Goal: Task Accomplishment & Management: Manage account settings

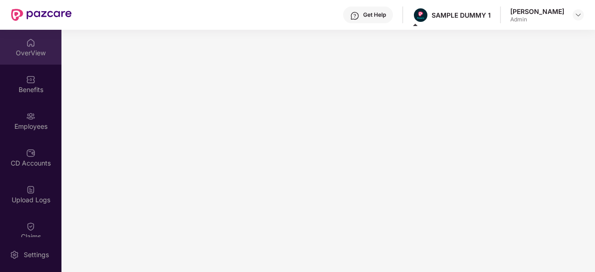
click at [26, 40] on img at bounding box center [30, 42] width 9 height 9
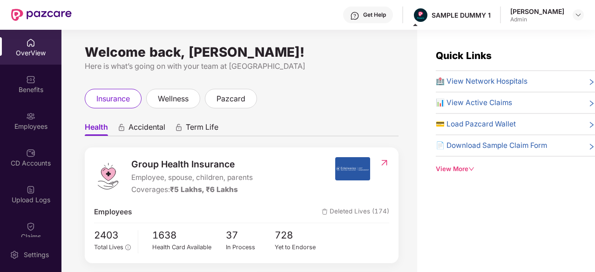
click at [143, 176] on span "Employee, spouse, children, parents" at bounding box center [191, 177] width 121 height 11
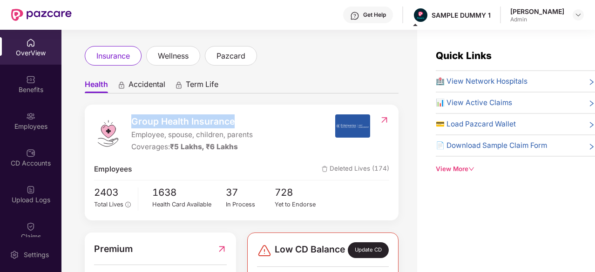
drag, startPoint x: 134, startPoint y: 121, endPoint x: 237, endPoint y: 123, distance: 103.3
click at [237, 123] on span "Group Health Insurance" at bounding box center [191, 121] width 121 height 14
drag, startPoint x: 138, startPoint y: 135, endPoint x: 155, endPoint y: 141, distance: 18.5
click at [155, 141] on div "Group Health Insurance Employee, spouse, children, parents Coverages: ₹5 Lakhs,…" at bounding box center [191, 133] width 121 height 39
click at [472, 82] on span "🏥 View Network Hospitals" at bounding box center [482, 81] width 92 height 11
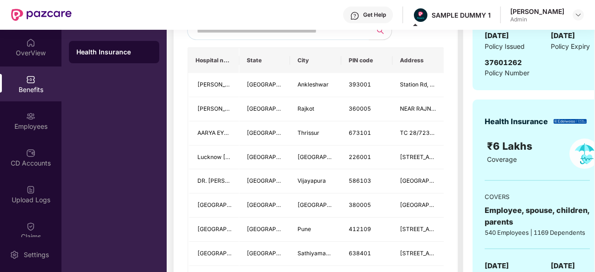
scroll to position [264, 0]
click at [295, 38] on input "text" at bounding box center [276, 31] width 159 height 14
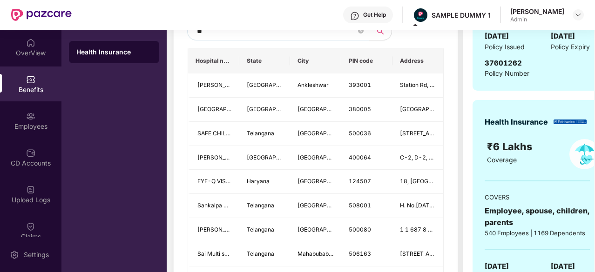
type input "*"
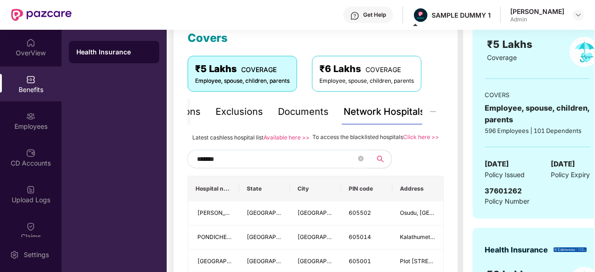
scroll to position [128, 0]
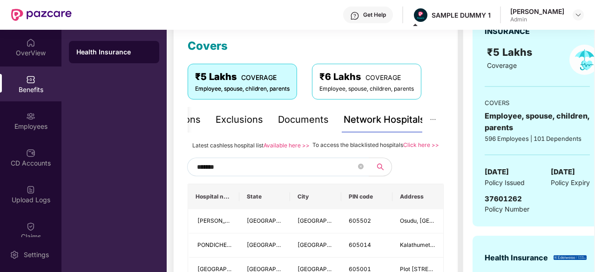
type input "*******"
drag, startPoint x: 312, startPoint y: 145, endPoint x: 400, endPoint y: 146, distance: 88.4
click at [400, 146] on span "To access the blacklisted hospitals" at bounding box center [357, 144] width 91 height 7
click at [303, 125] on div "Documents" at bounding box center [303, 120] width 51 height 14
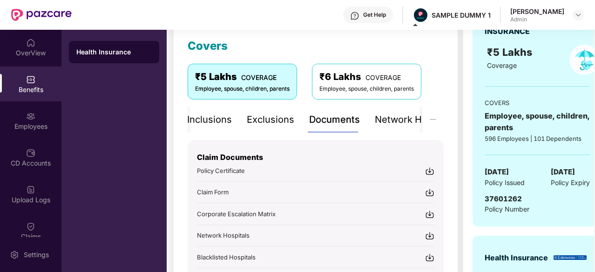
click at [422, 53] on div "Covers ₹5 Lakhs COVERAGE Employee, spouse, children, parents ₹6 Lakhs COVERAGE …" at bounding box center [316, 169] width 256 height 265
click at [215, 121] on div "Inclusions" at bounding box center [209, 120] width 45 height 14
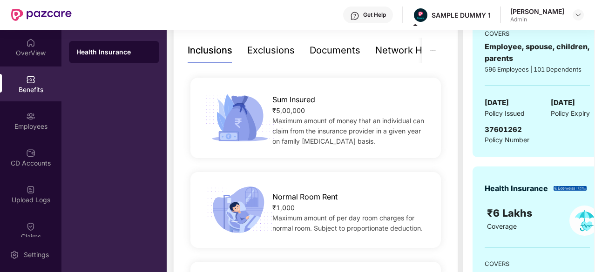
scroll to position [180, 0]
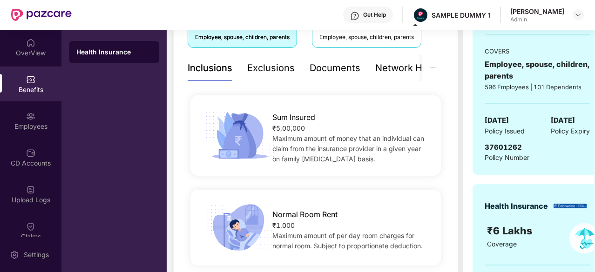
click at [263, 69] on div "Exclusions" at bounding box center [270, 68] width 47 height 14
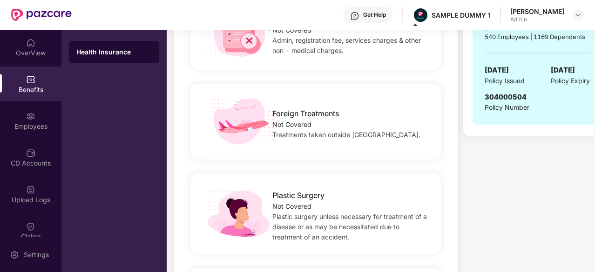
scroll to position [460, 0]
click at [21, 251] on div "Settings" at bounding box center [36, 254] width 31 height 9
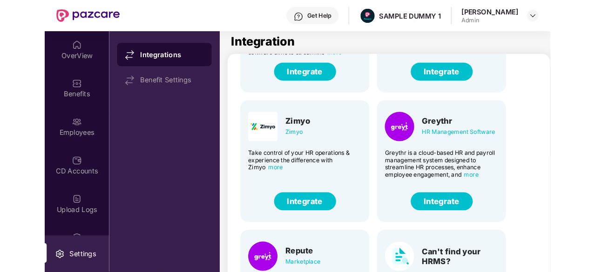
scroll to position [76, 0]
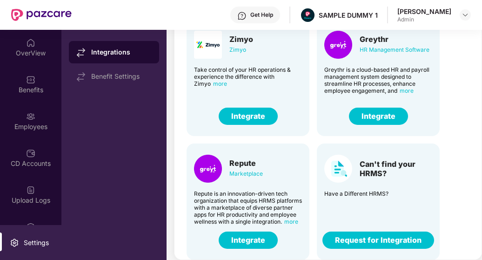
click at [374, 234] on button "Request for Integration" at bounding box center [379, 239] width 112 height 17
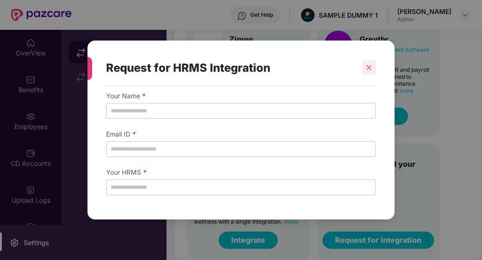
click at [369, 70] on icon "close" at bounding box center [369, 67] width 7 height 7
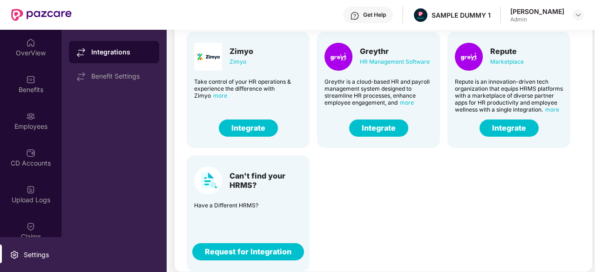
scroll to position [63, 0]
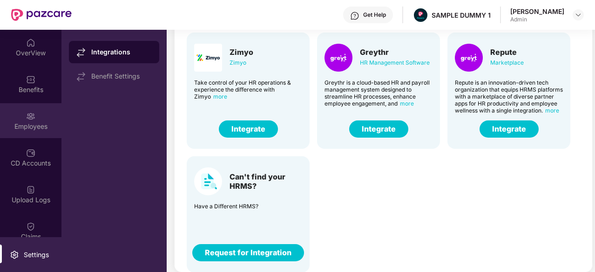
click at [33, 123] on div "Employees" at bounding box center [30, 126] width 61 height 9
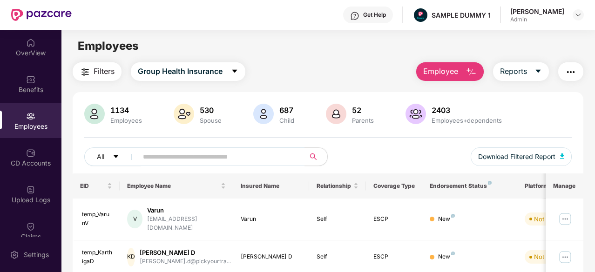
click at [469, 69] on img "button" at bounding box center [470, 72] width 11 height 11
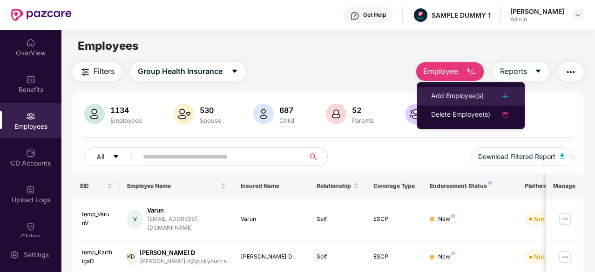
click at [460, 92] on div "Add Employee(s)" at bounding box center [457, 96] width 53 height 11
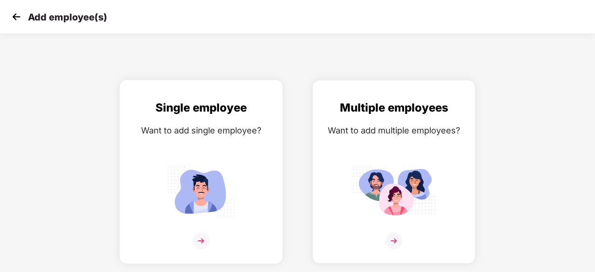
click at [197, 177] on img at bounding box center [201, 191] width 84 height 58
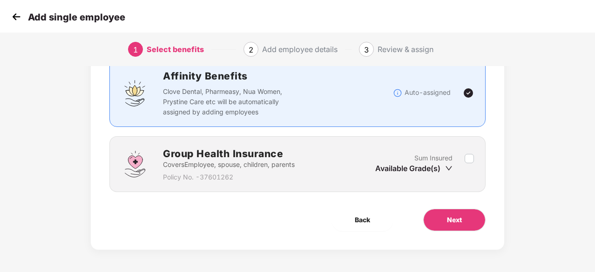
scroll to position [71, 0]
click at [459, 222] on span "Next" at bounding box center [454, 220] width 15 height 10
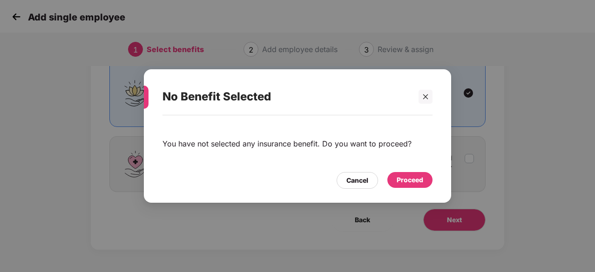
click at [406, 183] on div "Proceed" at bounding box center [410, 180] width 27 height 10
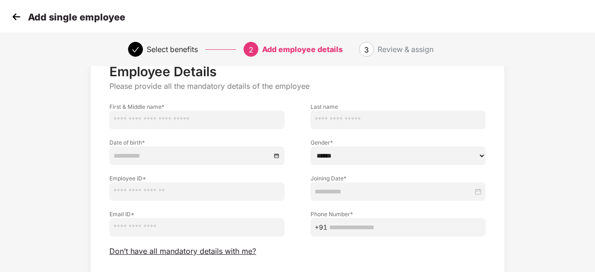
scroll to position [50, 0]
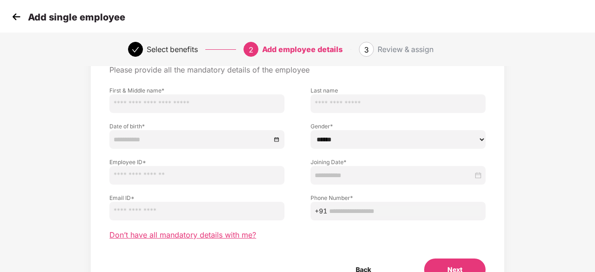
click at [221, 237] on span "Don’t have all mandatory details with me?" at bounding box center [182, 235] width 147 height 10
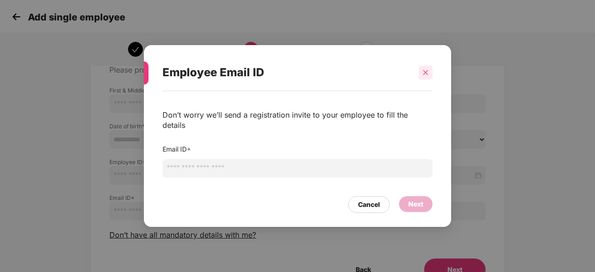
click at [424, 75] on icon "close" at bounding box center [425, 72] width 5 height 5
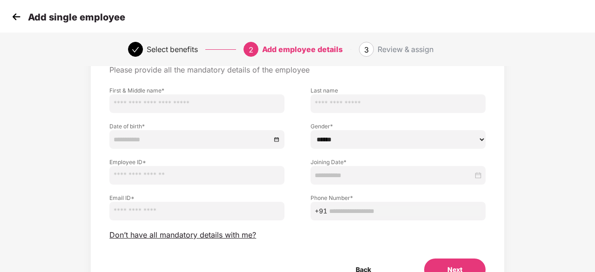
click at [13, 22] on img at bounding box center [16, 17] width 14 height 14
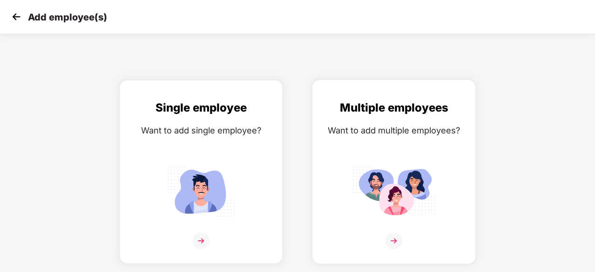
click at [382, 177] on img at bounding box center [394, 191] width 84 height 58
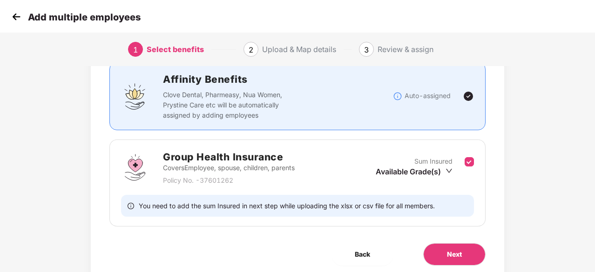
scroll to position [71, 0]
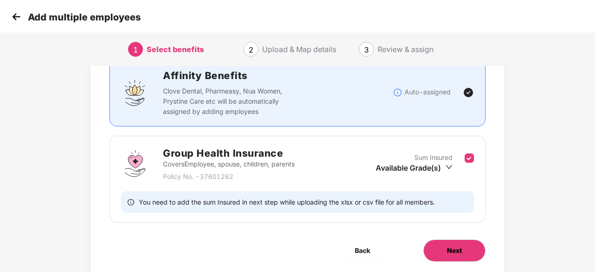
click at [468, 254] on button "Next" at bounding box center [454, 251] width 62 height 22
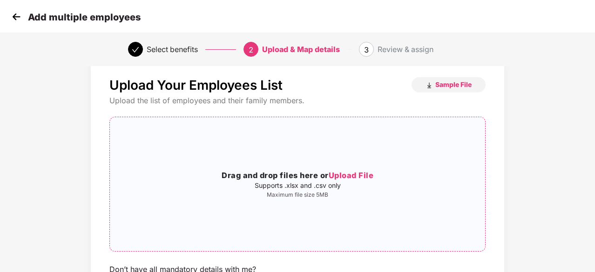
scroll to position [18, 0]
click at [12, 18] on img at bounding box center [16, 17] width 14 height 14
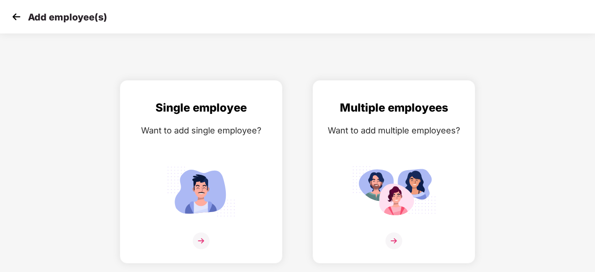
click at [12, 18] on img at bounding box center [16, 17] width 14 height 14
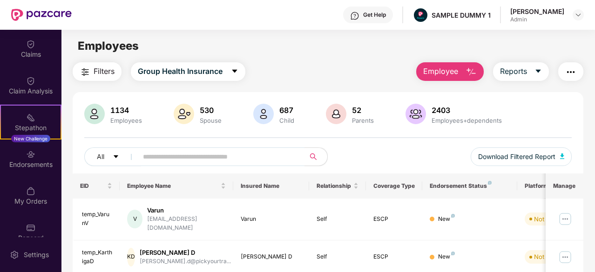
scroll to position [183, 0]
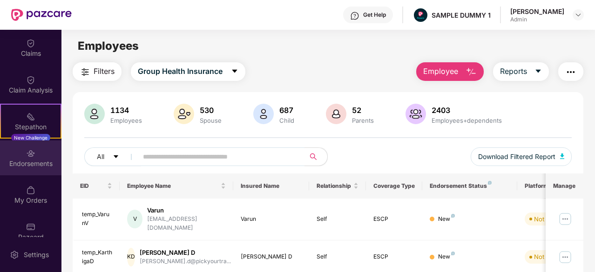
click at [35, 149] on div "Endorsements" at bounding box center [30, 158] width 61 height 35
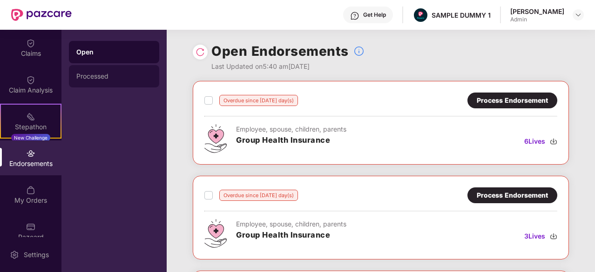
click at [118, 74] on div "Processed" at bounding box center [113, 76] width 75 height 7
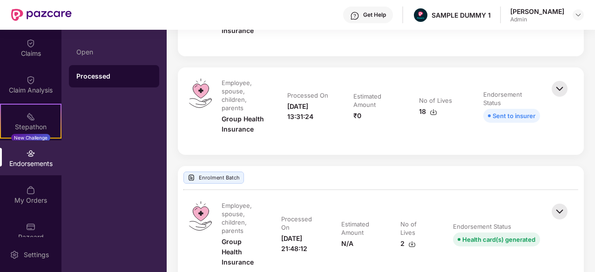
scroll to position [544, 0]
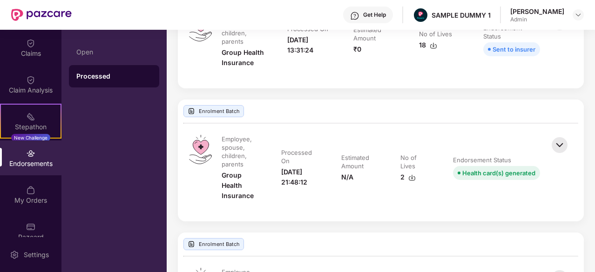
click at [562, 147] on img at bounding box center [559, 145] width 20 height 20
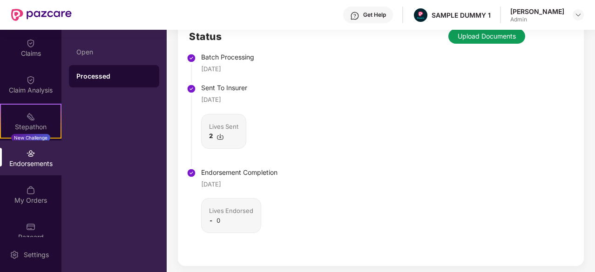
scroll to position [795, 0]
drag, startPoint x: 197, startPoint y: 185, endPoint x: 240, endPoint y: 181, distance: 43.0
click at [240, 181] on li "Endorsement Completion 25 June 2025 Lives Endorsed - 0" at bounding box center [233, 213] width 88 height 84
click at [283, 186] on div "Status Batch Processing 04 Jan 2024 Sent To Insurer 04 Jan 2024 Lives Sent 2 En…" at bounding box center [381, 142] width 406 height 249
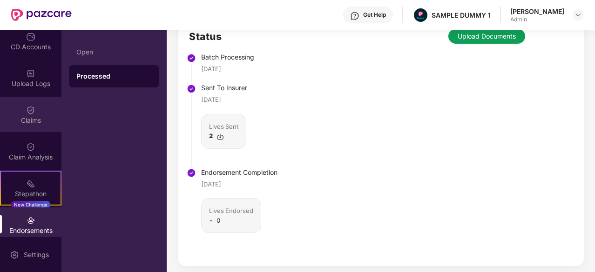
scroll to position [98, 0]
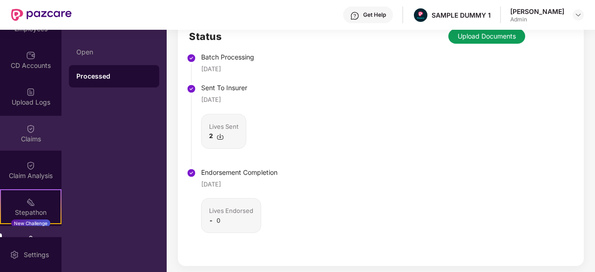
click at [20, 125] on div "Claims" at bounding box center [30, 133] width 61 height 35
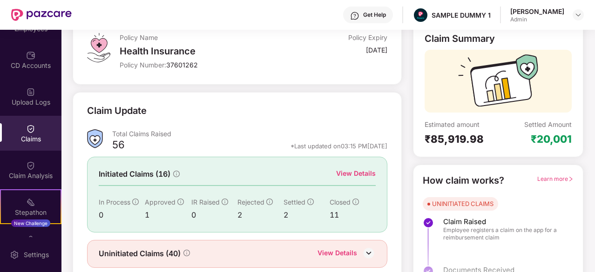
scroll to position [91, 0]
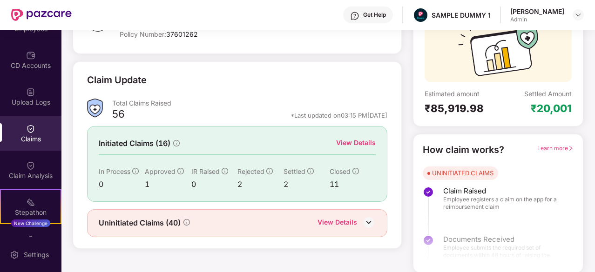
click at [358, 141] on div "View Details" at bounding box center [356, 143] width 40 height 10
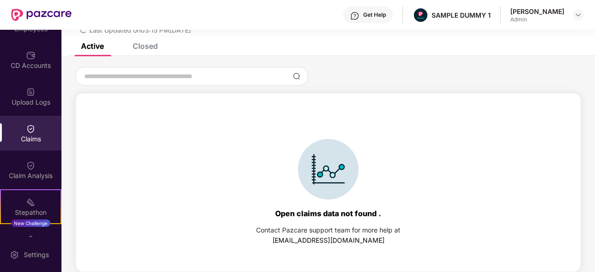
click at [146, 47] on div "Closed" at bounding box center [145, 45] width 25 height 9
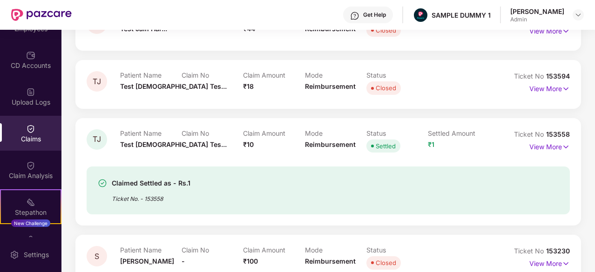
scroll to position [207, 0]
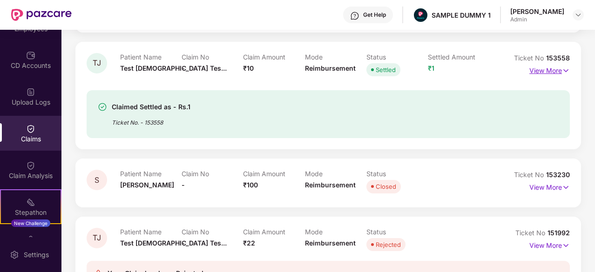
click at [547, 70] on p "View More" at bounding box center [549, 69] width 40 height 13
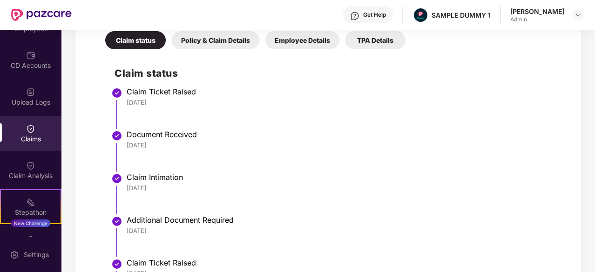
scroll to position [376, 0]
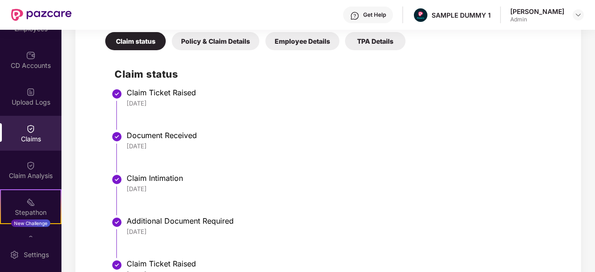
drag, startPoint x: 169, startPoint y: 103, endPoint x: 125, endPoint y: 101, distance: 44.3
click at [125, 101] on li "Claim Ticket Raised 26 Jun 2025" at bounding box center [337, 112] width 446 height 43
drag, startPoint x: 163, startPoint y: 147, endPoint x: 122, endPoint y: 146, distance: 41.0
click at [122, 146] on li "Document Received 26 Jun 2025" at bounding box center [337, 155] width 446 height 43
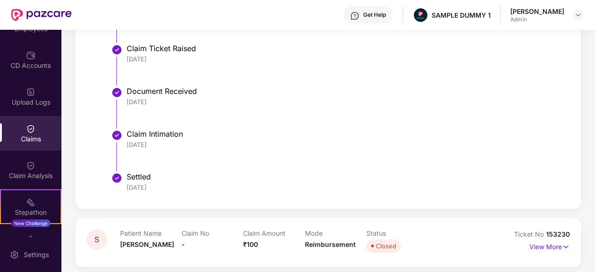
scroll to position [592, 0]
drag, startPoint x: 159, startPoint y: 146, endPoint x: 125, endPoint y: 145, distance: 34.0
click at [125, 145] on li "Claim Intimation 18 Jul 2025" at bounding box center [337, 154] width 446 height 43
drag, startPoint x: 166, startPoint y: 188, endPoint x: 127, endPoint y: 189, distance: 38.6
click at [127, 189] on div "23 Jul 2025" at bounding box center [344, 188] width 434 height 8
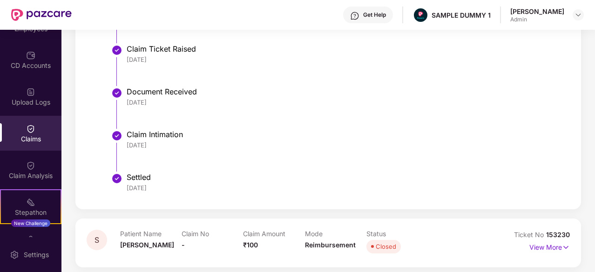
click at [277, 140] on div "Claim Intimation 18 Jul 2025" at bounding box center [344, 140] width 434 height 20
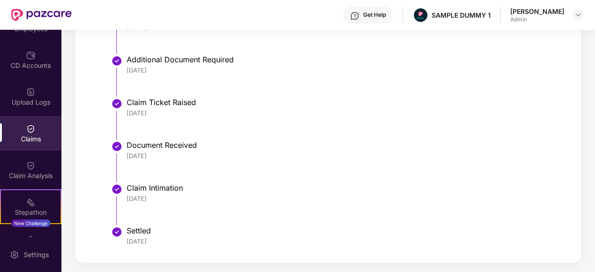
scroll to position [537, 0]
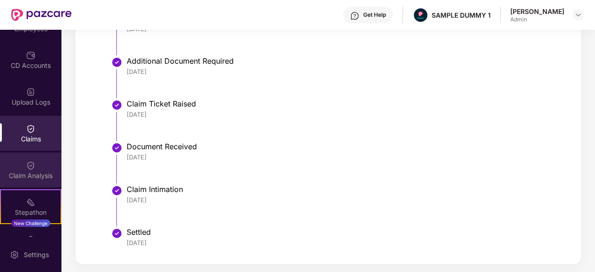
click at [23, 175] on div "Claim Analysis" at bounding box center [30, 175] width 61 height 9
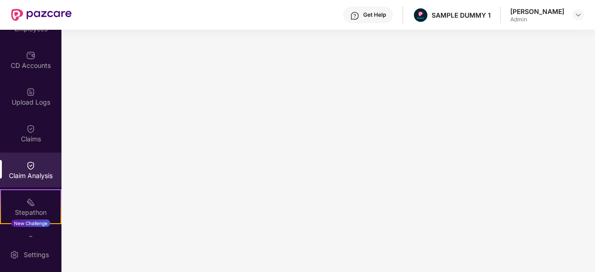
click at [375, 16] on div "Get Help" at bounding box center [374, 14] width 23 height 7
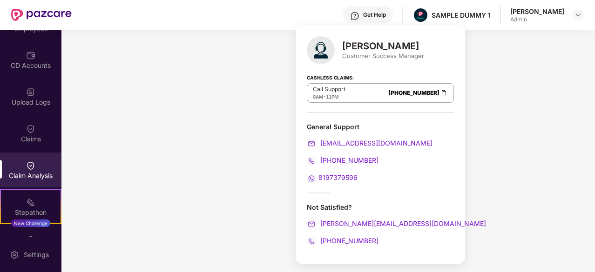
click at [265, 19] on div "Get Help SAMPLE DUMMY 1 Sumanraj Acharya Admin" at bounding box center [328, 15] width 512 height 30
